Goal: Find specific page/section: Find specific page/section

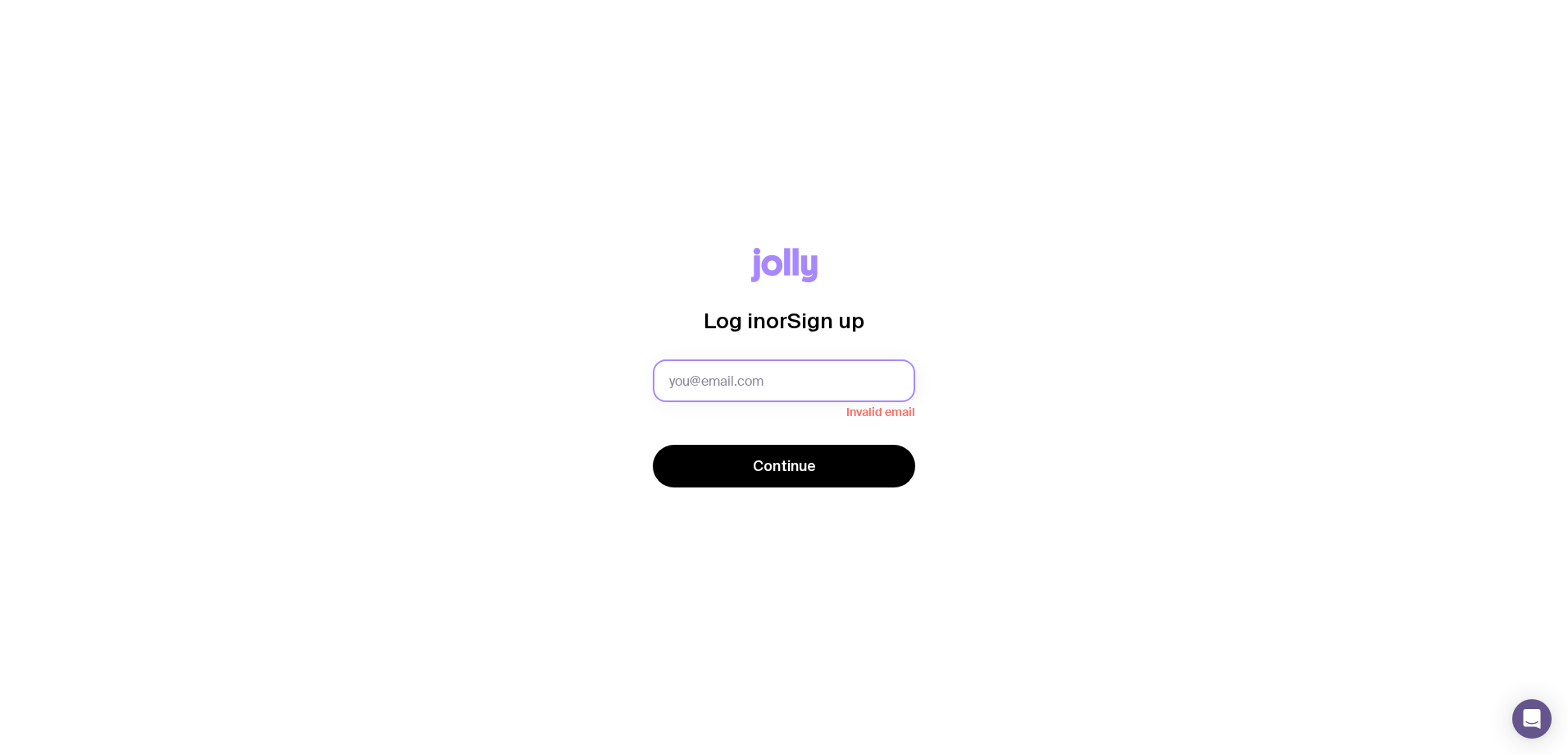
click at [746, 384] on input "text" at bounding box center [784, 380] width 263 height 43
type input "[PERSON_NAME][EMAIL_ADDRESS][PERSON_NAME][DOMAIN_NAME]"
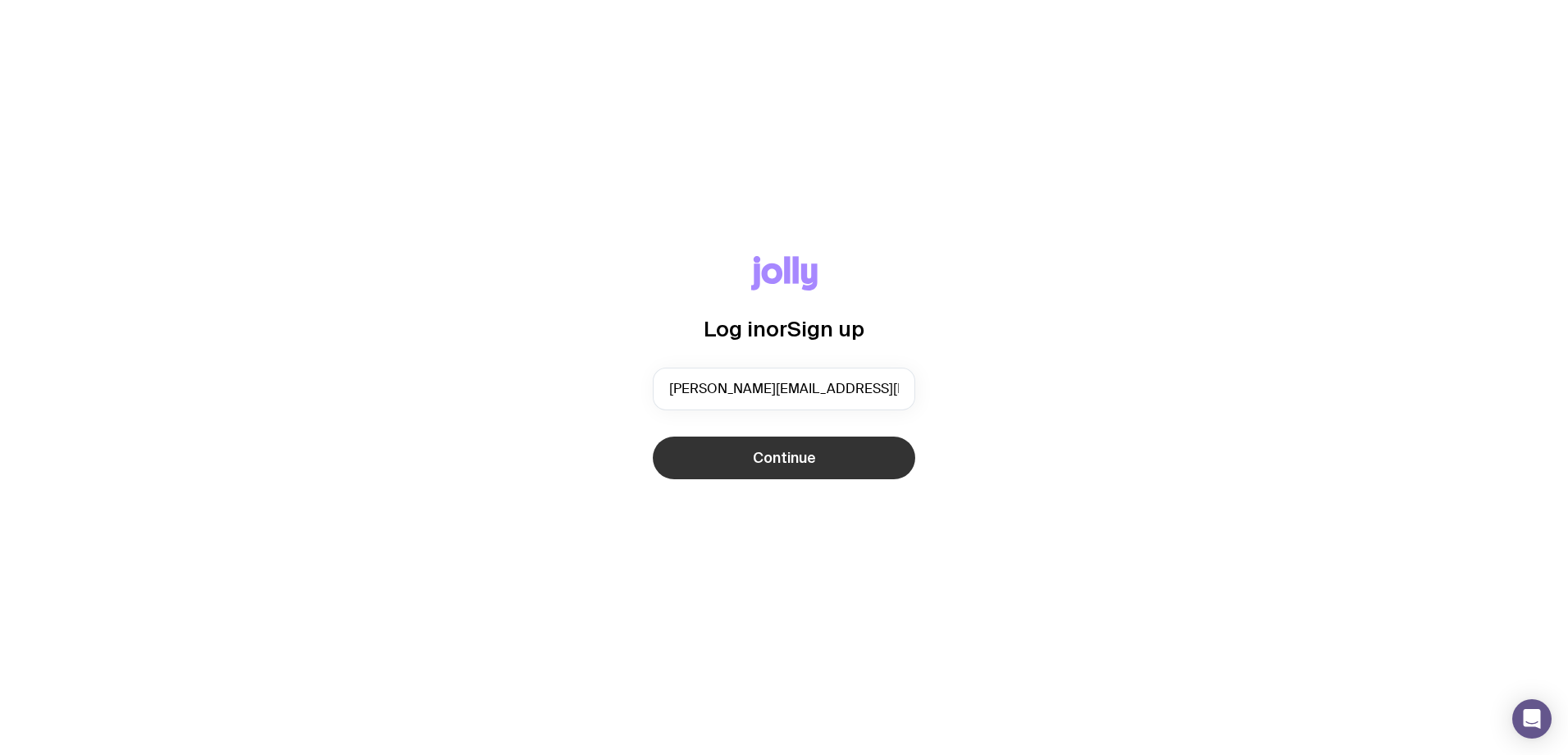
click at [697, 462] on button "Continue" at bounding box center [784, 458] width 263 height 43
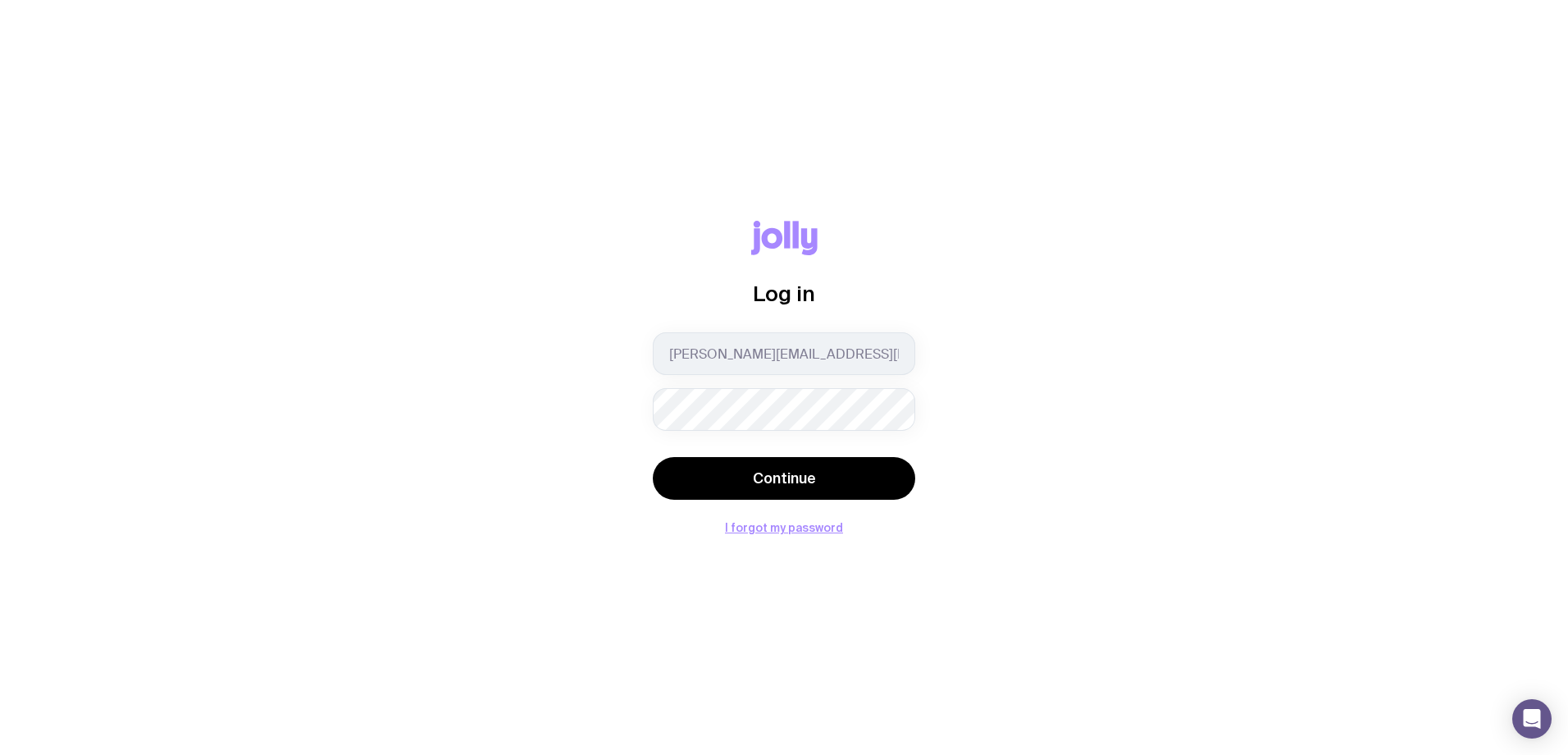
click at [653, 457] on button "Continue" at bounding box center [784, 478] width 263 height 43
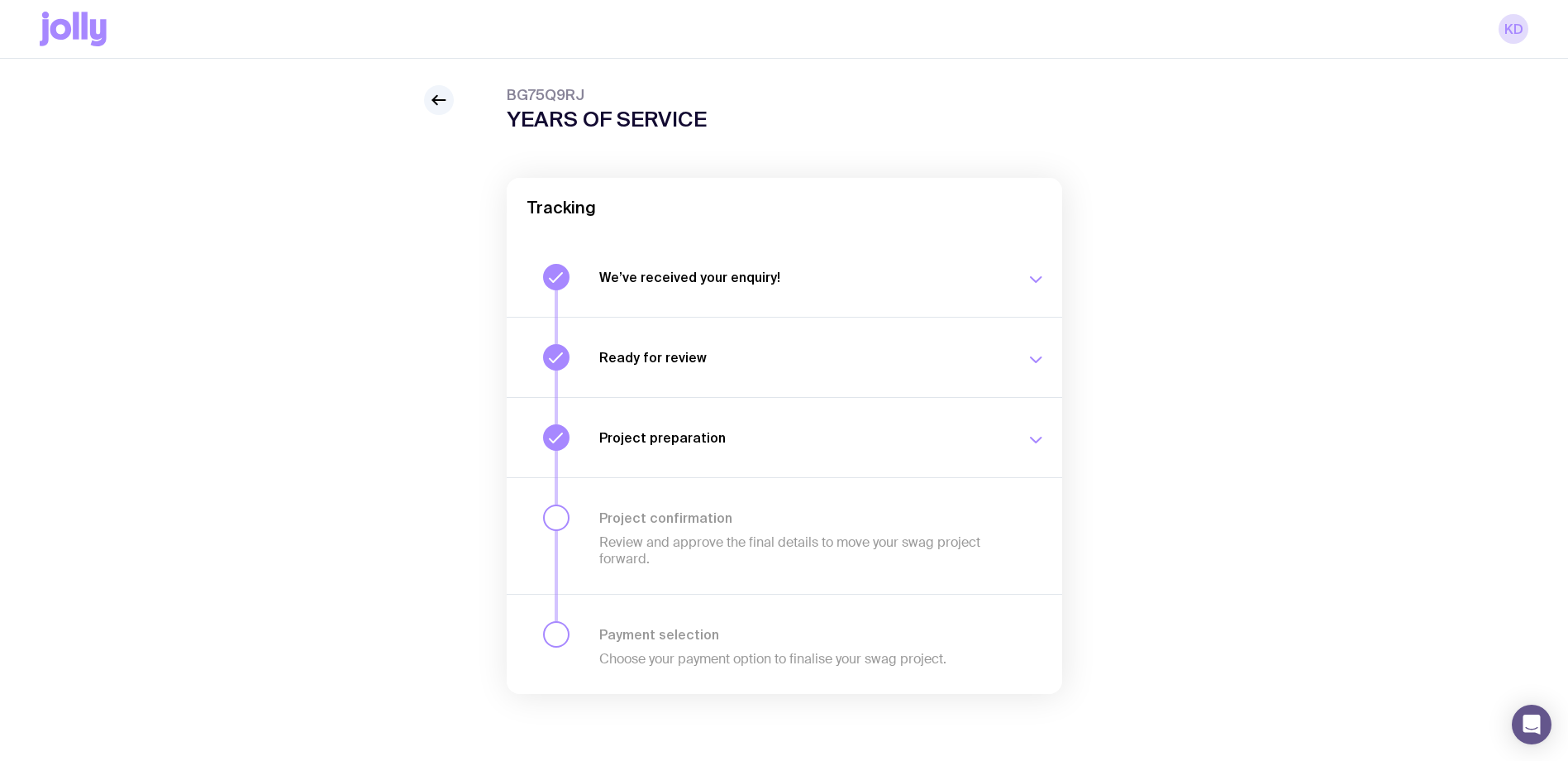
scroll to position [59, 0]
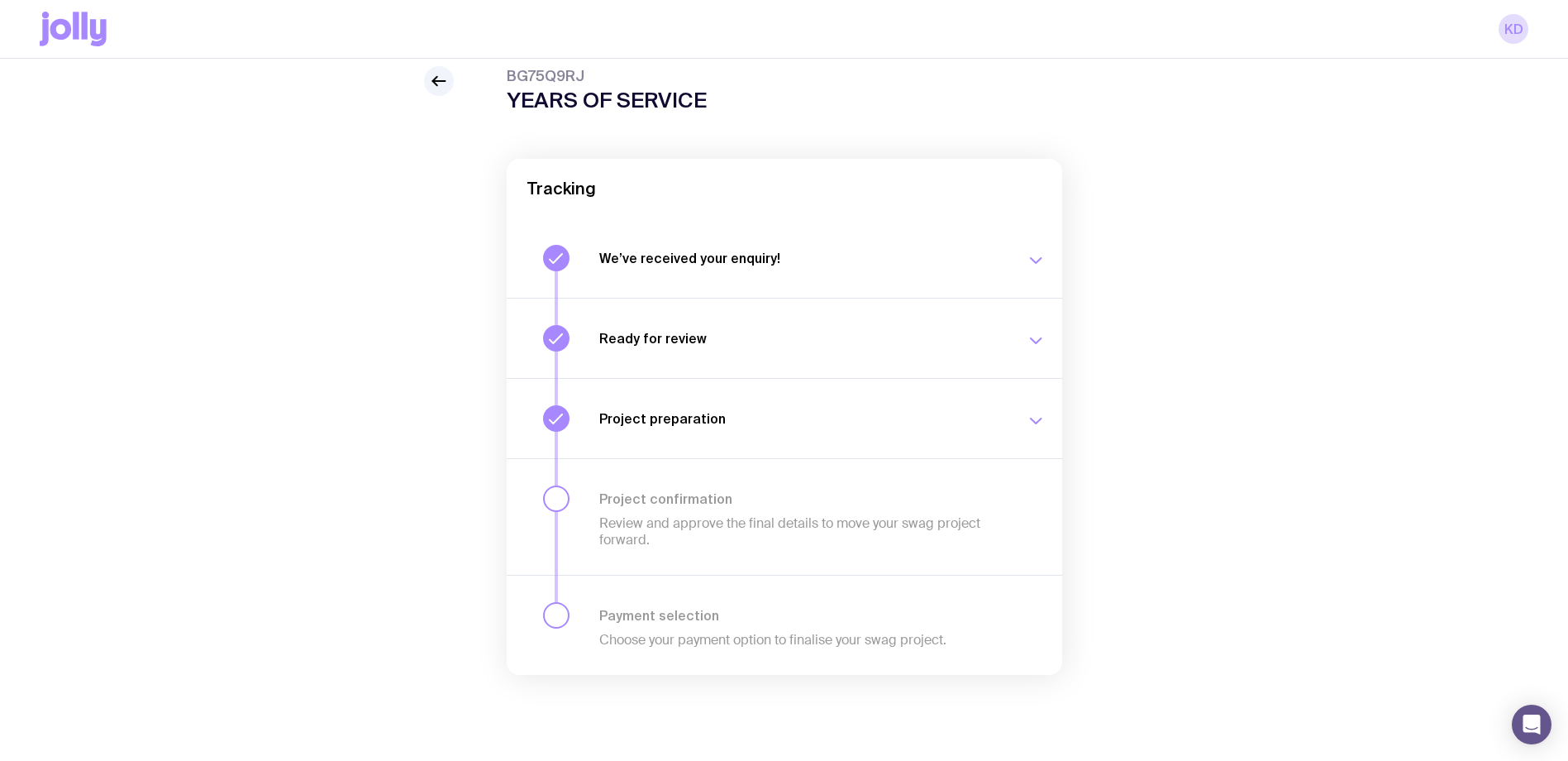
click at [1040, 424] on icon "button" at bounding box center [1036, 421] width 20 height 20
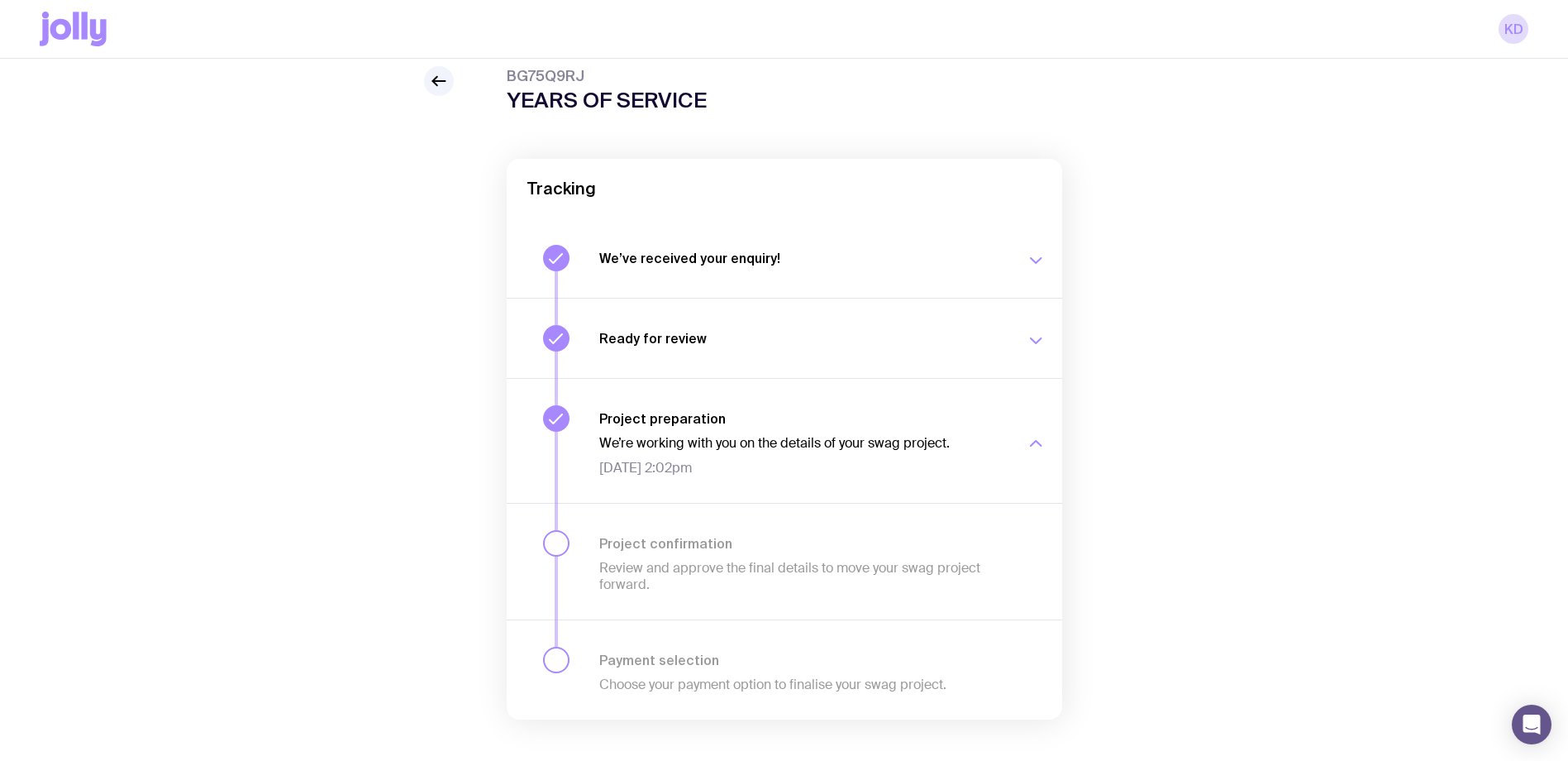
click at [368, 417] on div "BG75Q9RJ YEARS OF SERVICE Tracking We’ve received your enquiry! Our team is on …" at bounding box center [784, 426] width 1489 height 720
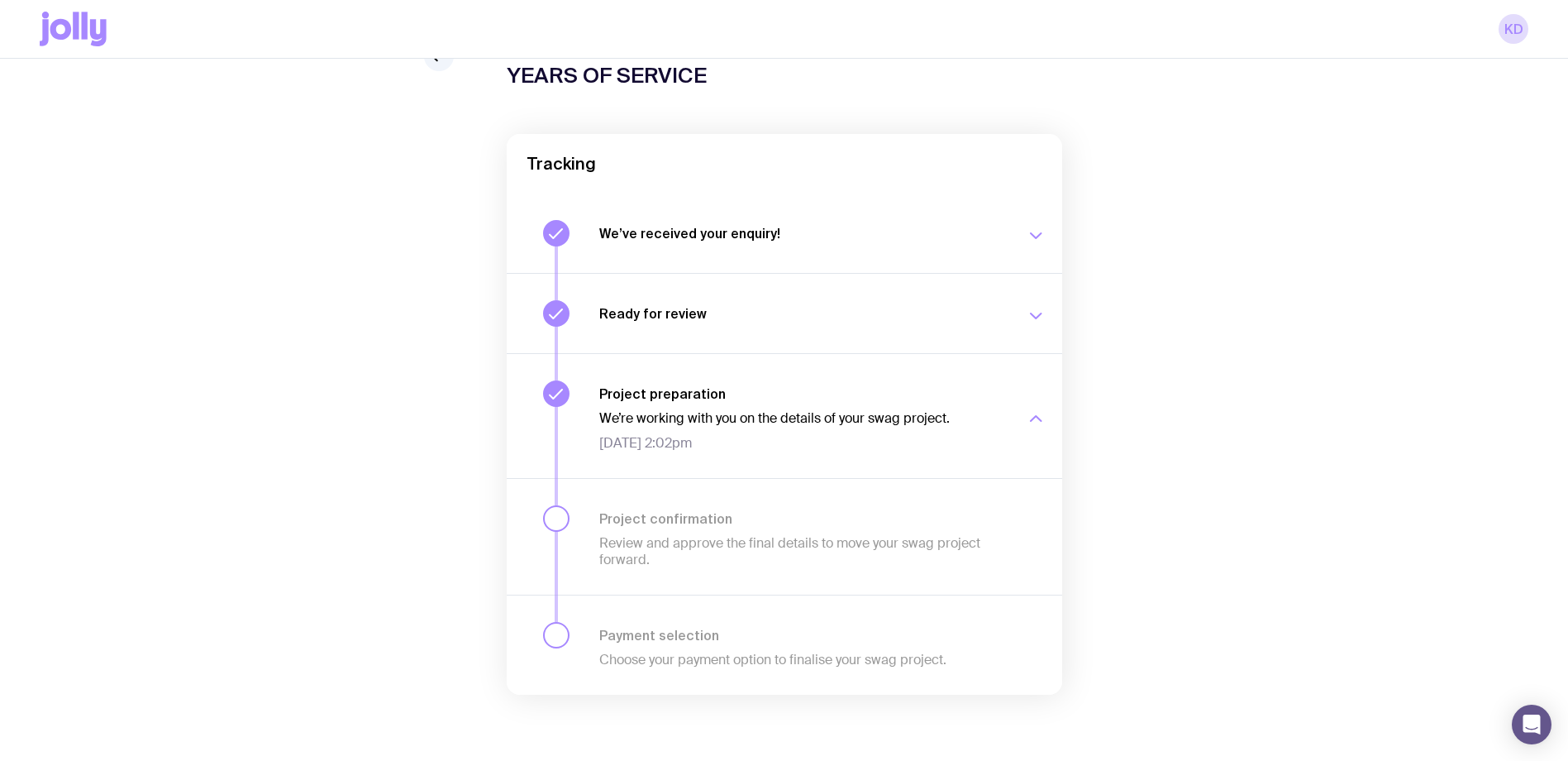
drag, startPoint x: 350, startPoint y: 257, endPoint x: 385, endPoint y: 310, distance: 63.5
click at [350, 258] on div "BG75Q9RJ YEARS OF SERVICE Tracking We’ve received your enquiry! Our team is on …" at bounding box center [784, 401] width 1489 height 720
click at [329, 183] on div "BG75Q9RJ YEARS OF SERVICE Tracking We’ve received your enquiry! Our team is on …" at bounding box center [784, 401] width 1489 height 720
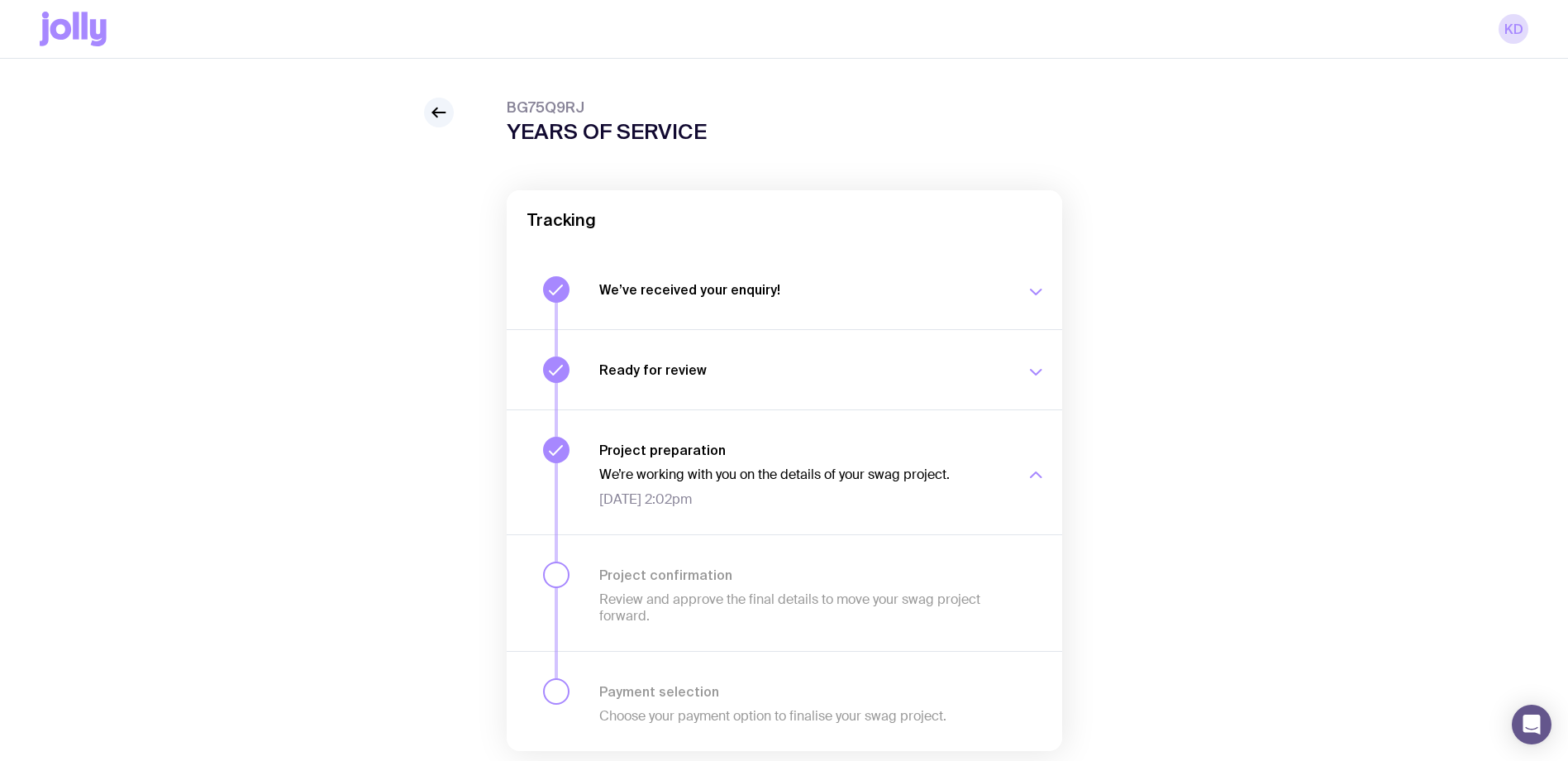
scroll to position [0, 0]
